Goal: Task Accomplishment & Management: Use online tool/utility

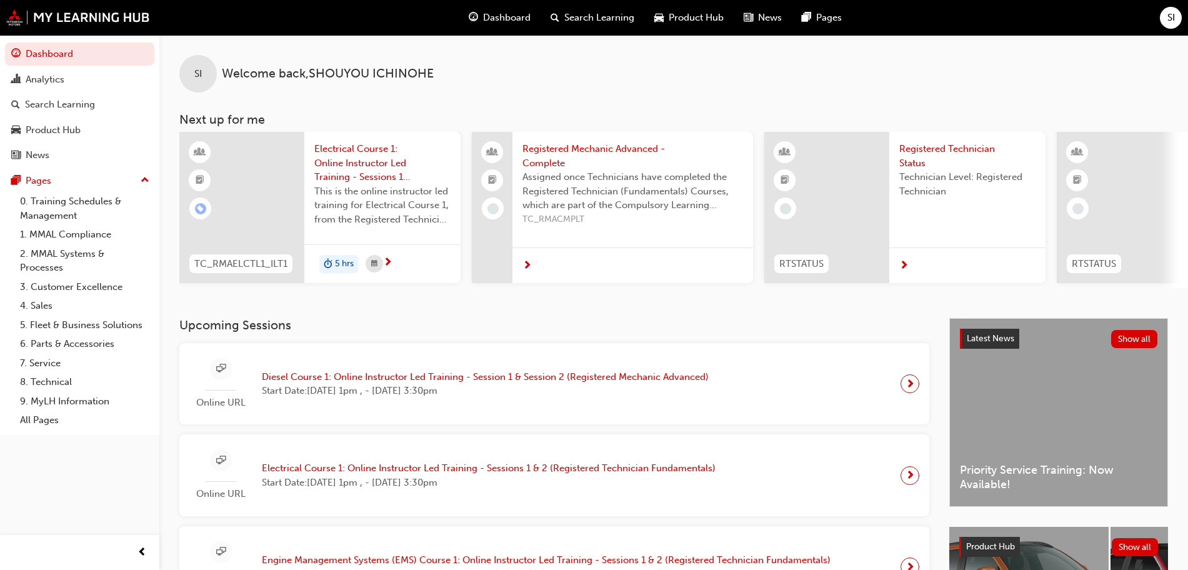
click at [443, 381] on span "Diesel Course 1: Online Instructor Led Training - Session 1 & Session 2 (Regist…" at bounding box center [485, 377] width 447 height 14
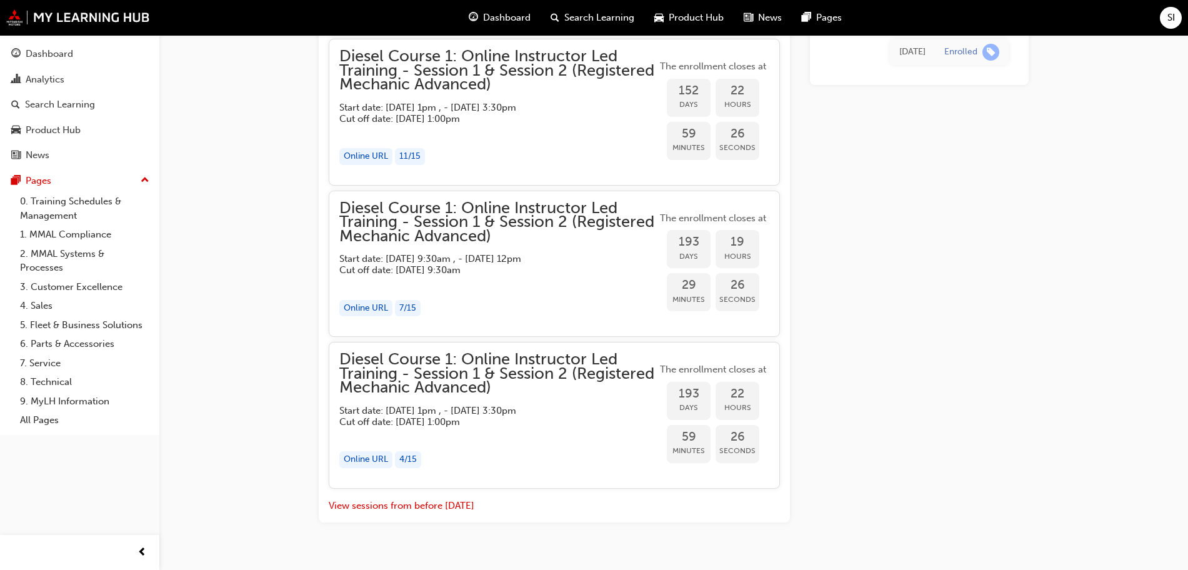
scroll to position [1269, 0]
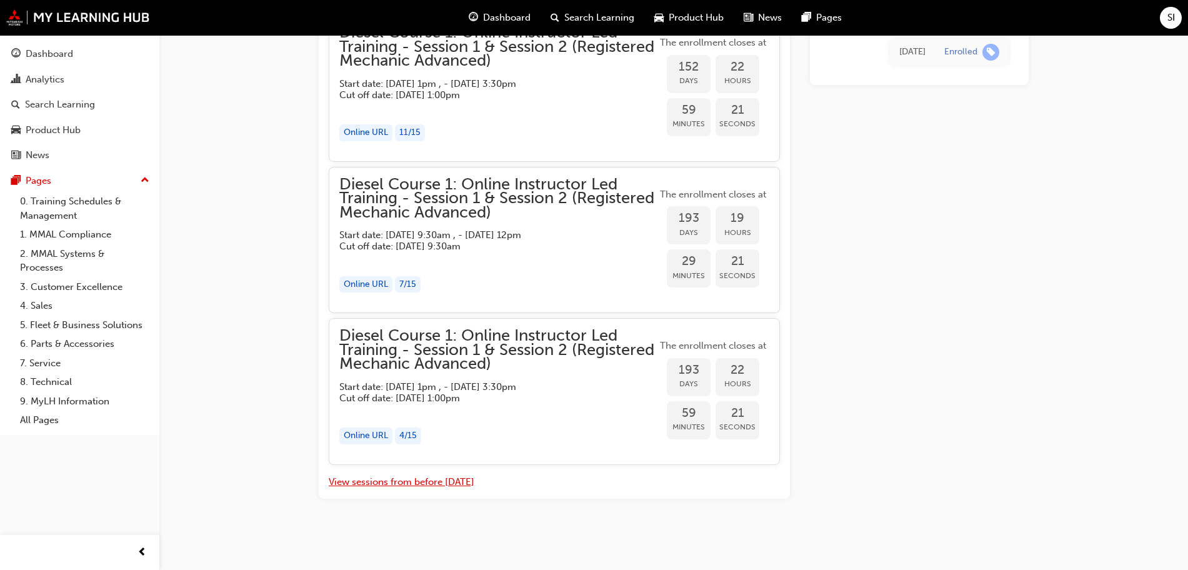
click at [376, 485] on button "View sessions from before [DATE]" at bounding box center [402, 482] width 146 height 14
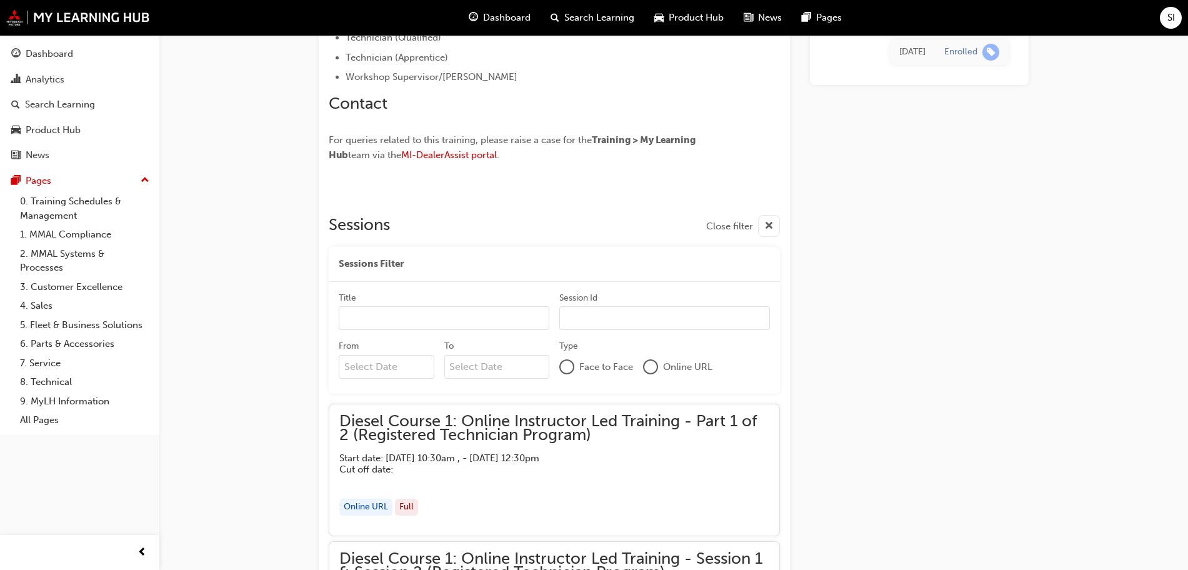
scroll to position [5653, 0]
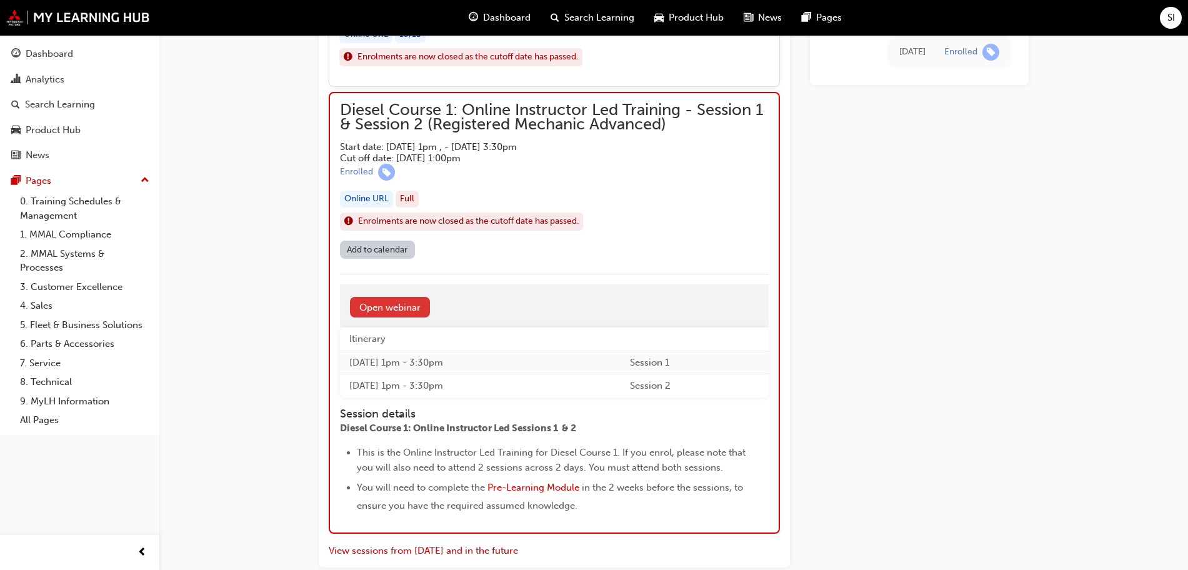
click at [401, 308] on link "Open webinar" at bounding box center [390, 307] width 80 height 21
